Goal: Navigation & Orientation: Find specific page/section

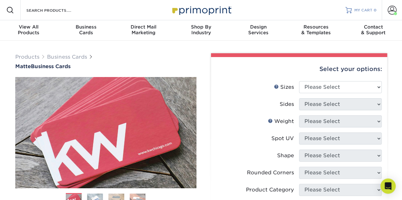
click at [372, 8] on span "MY CART" at bounding box center [363, 10] width 18 height 5
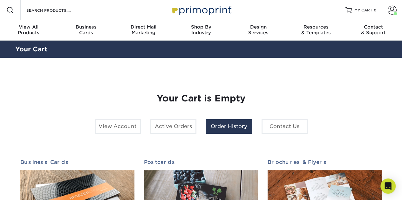
click at [223, 124] on link "Order History" at bounding box center [229, 126] width 46 height 15
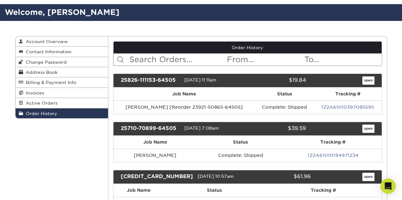
scroll to position [64, 0]
